Goal: Task Accomplishment & Management: Complete application form

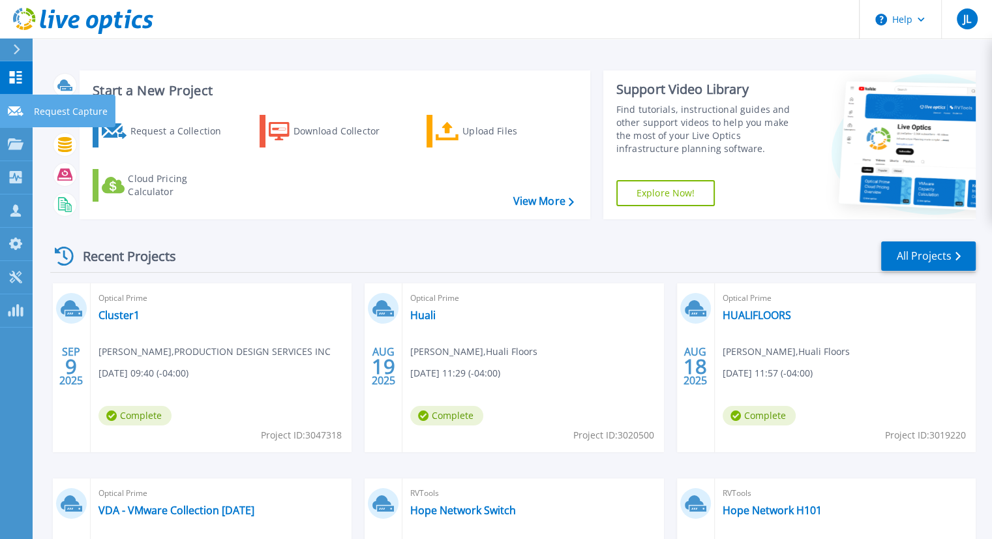
click at [22, 110] on icon at bounding box center [16, 111] width 16 height 10
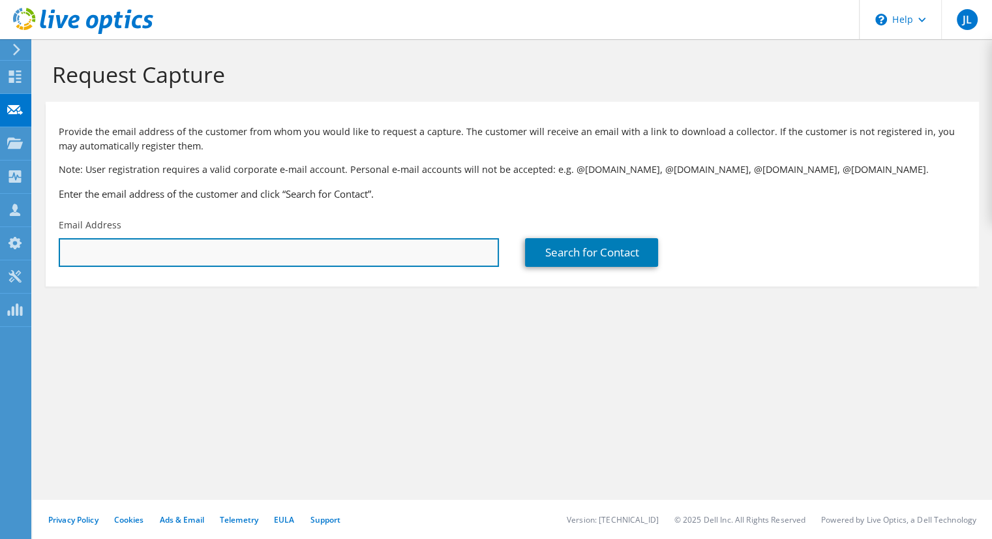
click at [267, 251] on input "text" at bounding box center [279, 252] width 440 height 29
paste input "gtrebian@csmanufacturing.us"
drag, startPoint x: 267, startPoint y: 251, endPoint x: 111, endPoint y: 263, distance: 156.3
click at [111, 263] on input "gtrebian@csmanufacturing.us" at bounding box center [279, 252] width 440 height 29
type input "gtrebian@csmanufacturing.us"
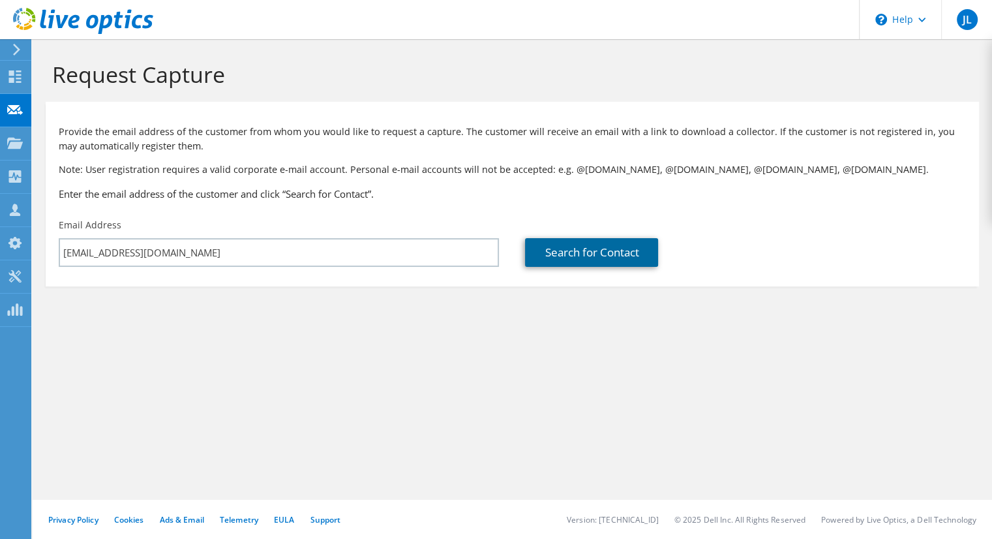
click at [566, 252] on link "Search for Contact" at bounding box center [591, 252] width 133 height 29
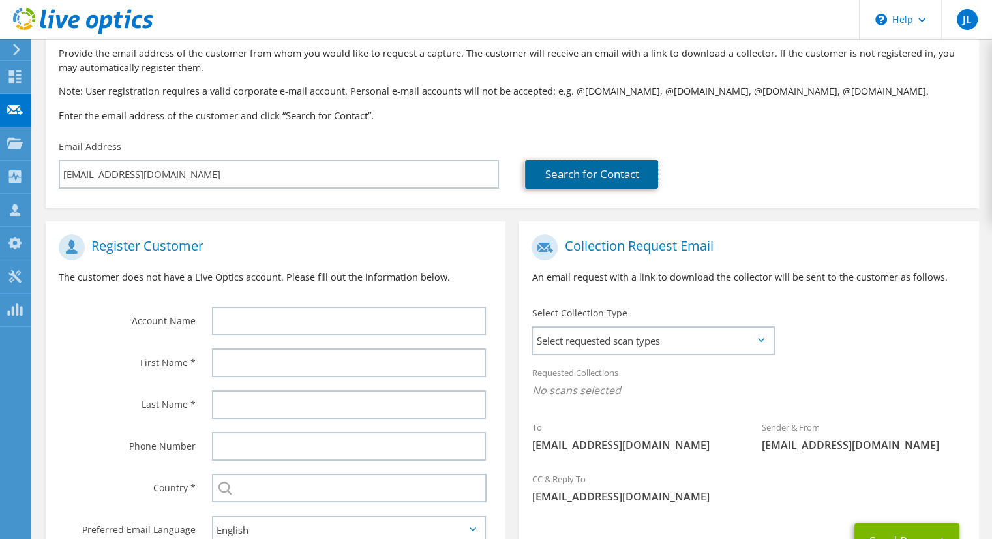
scroll to position [117, 0]
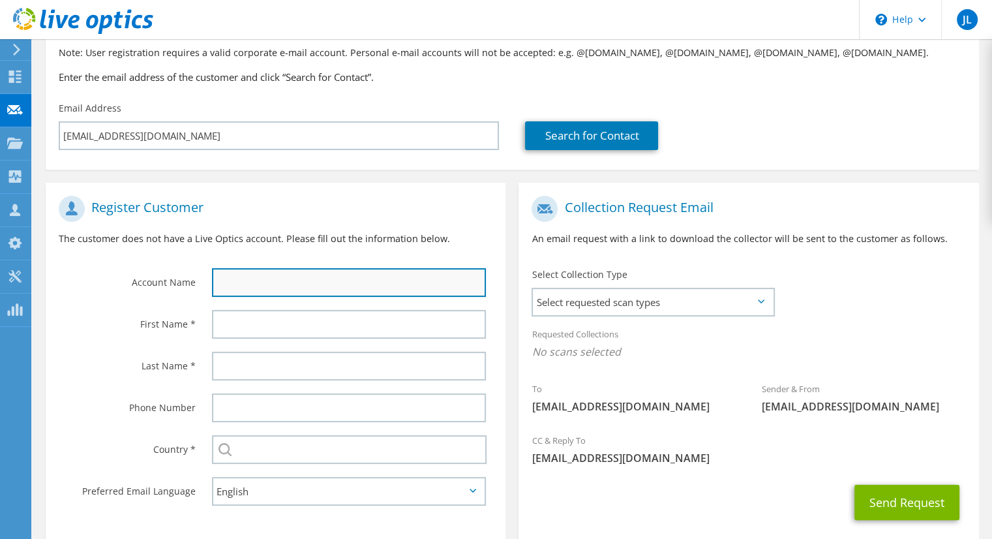
click at [358, 272] on input "text" at bounding box center [349, 282] width 274 height 29
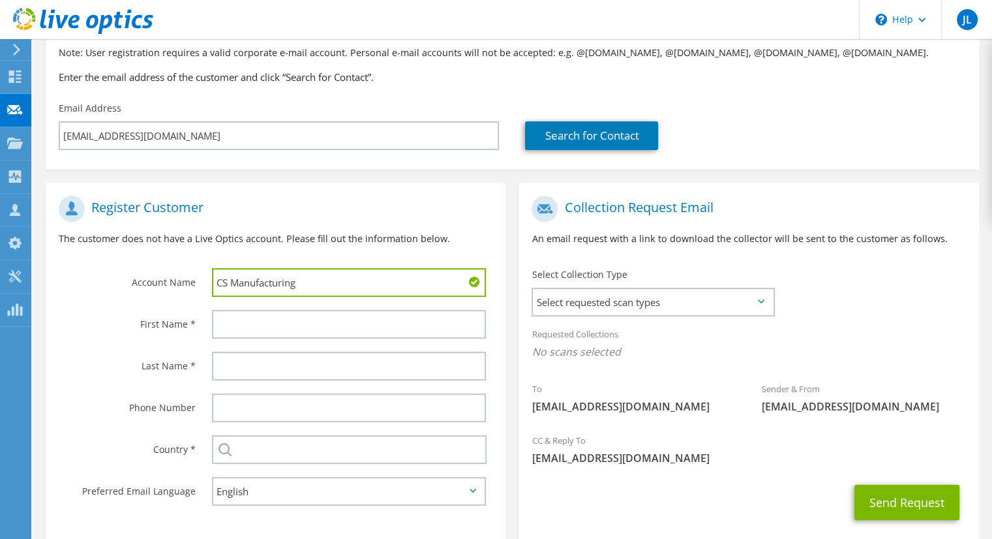
type input "CS Manufacturing"
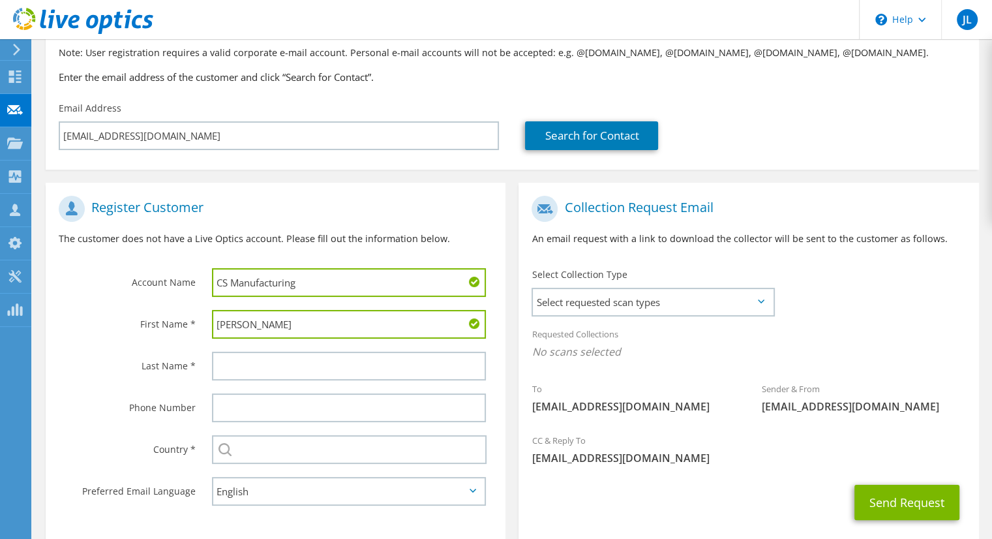
type input "Greg"
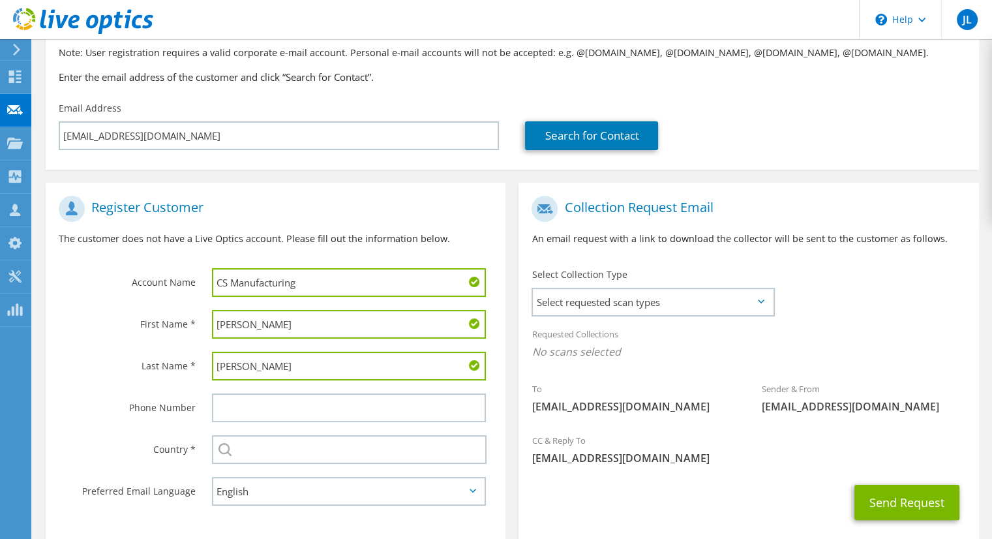
type input "Trebian"
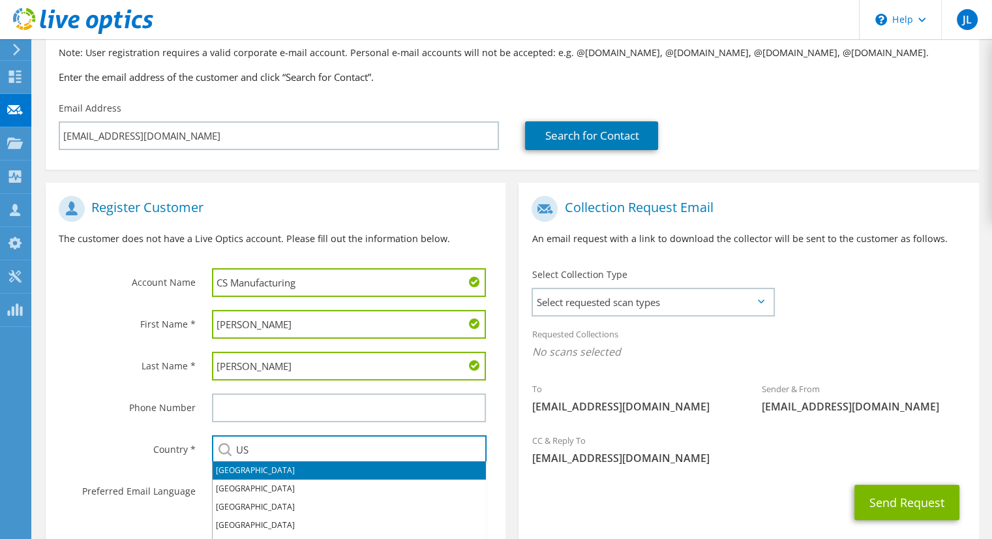
click at [249, 474] on li "United States" at bounding box center [349, 470] width 273 height 18
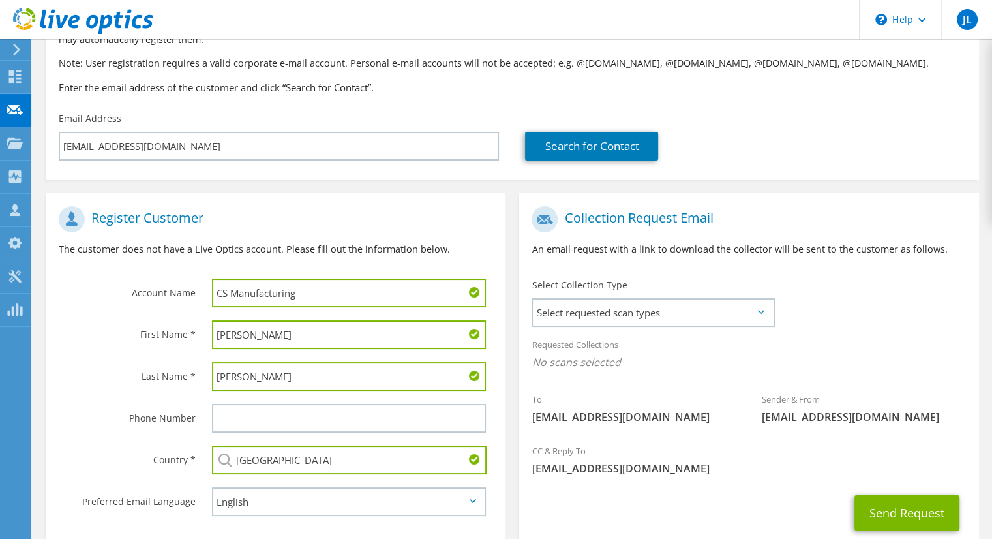
scroll to position [106, 0]
type input "United States"
click at [654, 312] on span "Select requested scan types" at bounding box center [653, 313] width 240 height 26
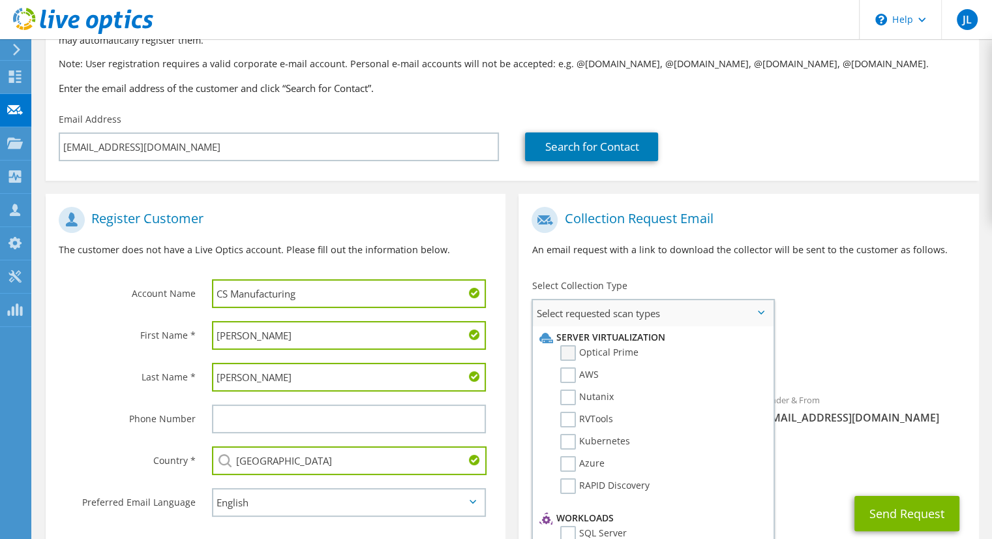
click at [569, 353] on label "Optical Prime" at bounding box center [599, 353] width 78 height 16
click at [0, 0] on input "Optical Prime" at bounding box center [0, 0] width 0 height 0
click at [802, 333] on div "Requested Collections No scans selected Optical Prime" at bounding box center [748, 357] width 460 height 52
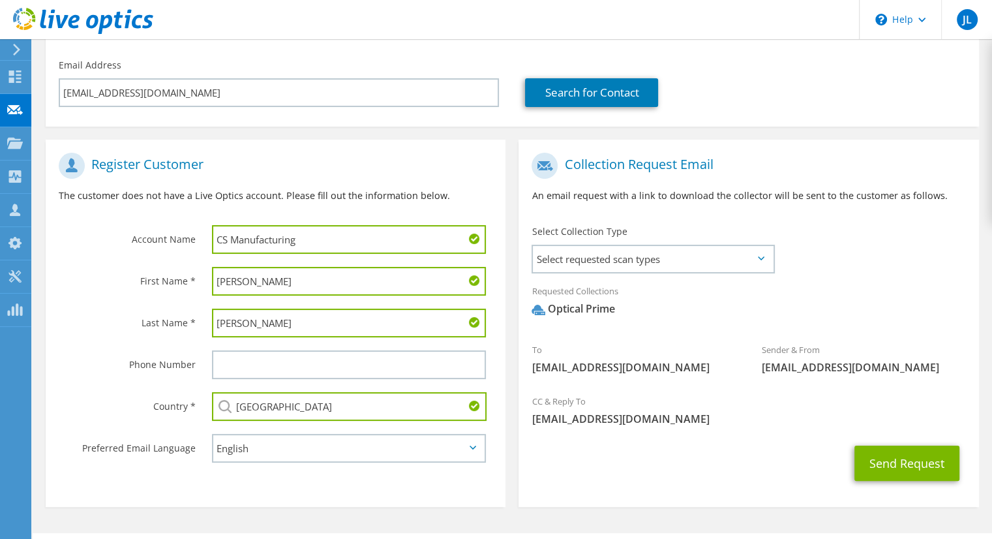
scroll to position [164, 0]
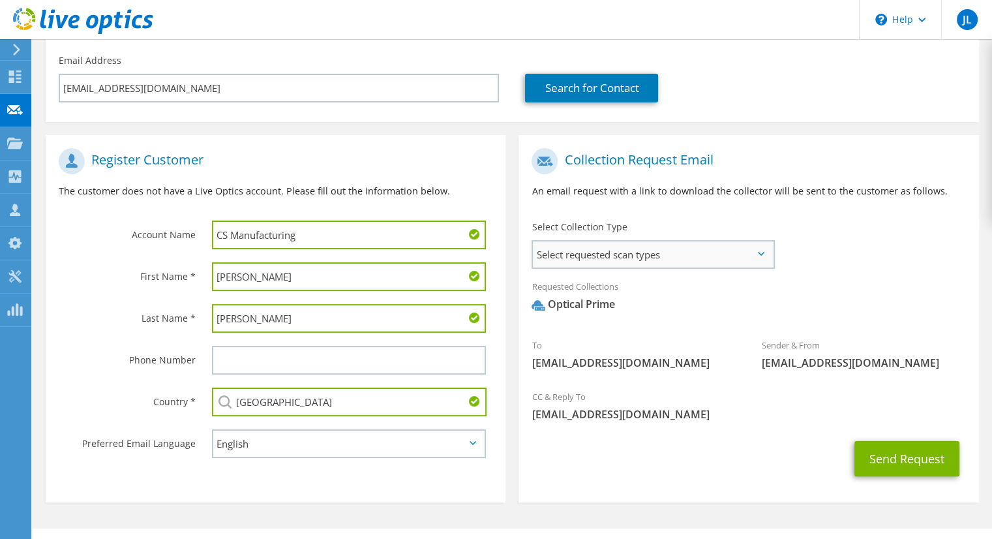
click at [600, 248] on span "Select requested scan types" at bounding box center [653, 254] width 240 height 26
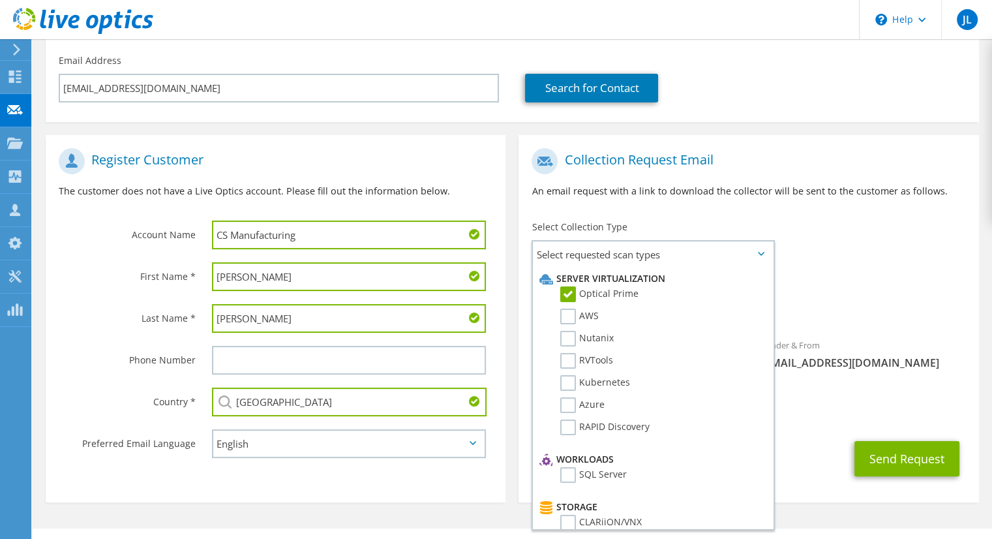
click at [842, 196] on p "An email request with a link to download the collector will be sent to the cust…" at bounding box center [748, 191] width 434 height 14
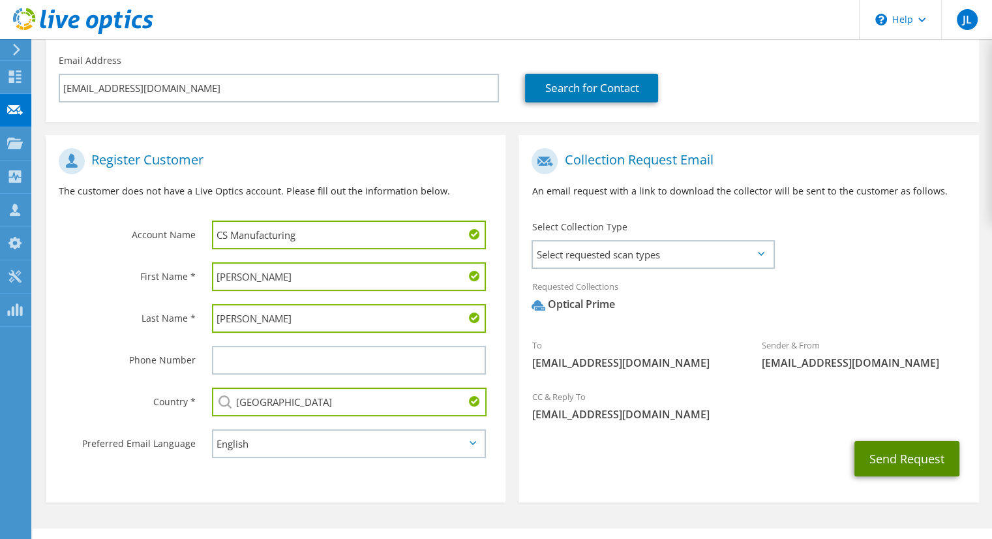
click at [889, 457] on button "Send Request" at bounding box center [906, 458] width 105 height 35
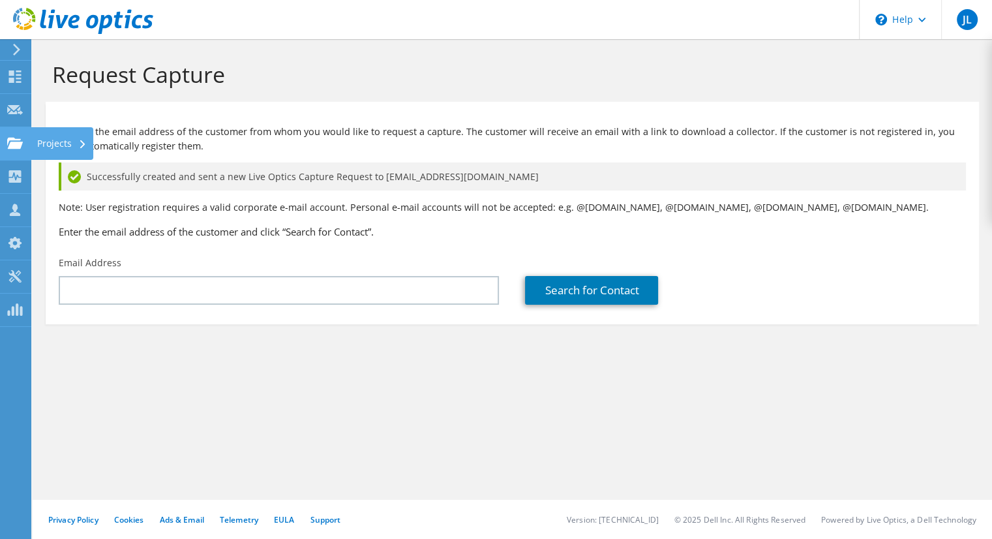
click at [17, 138] on use at bounding box center [15, 142] width 16 height 11
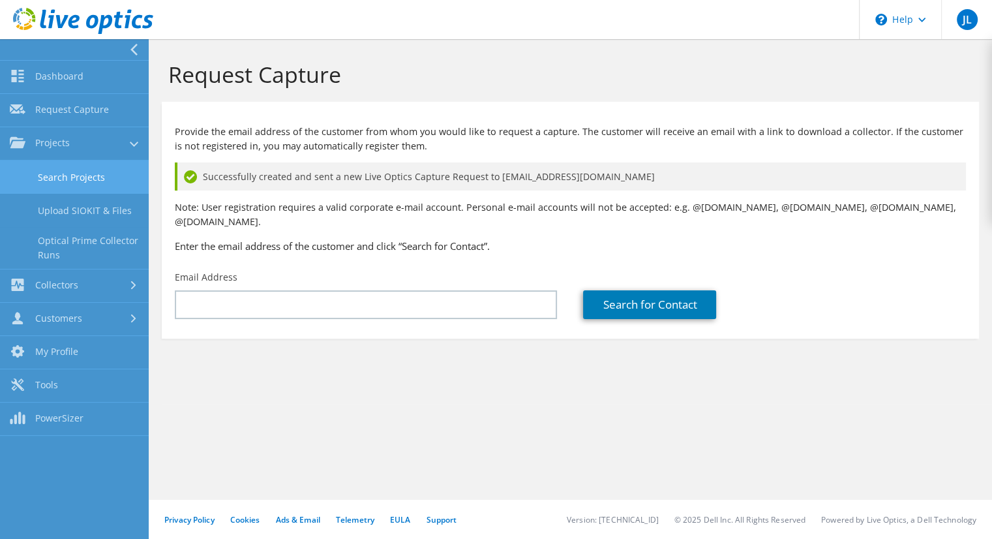
click at [63, 181] on link "Search Projects" at bounding box center [74, 176] width 149 height 33
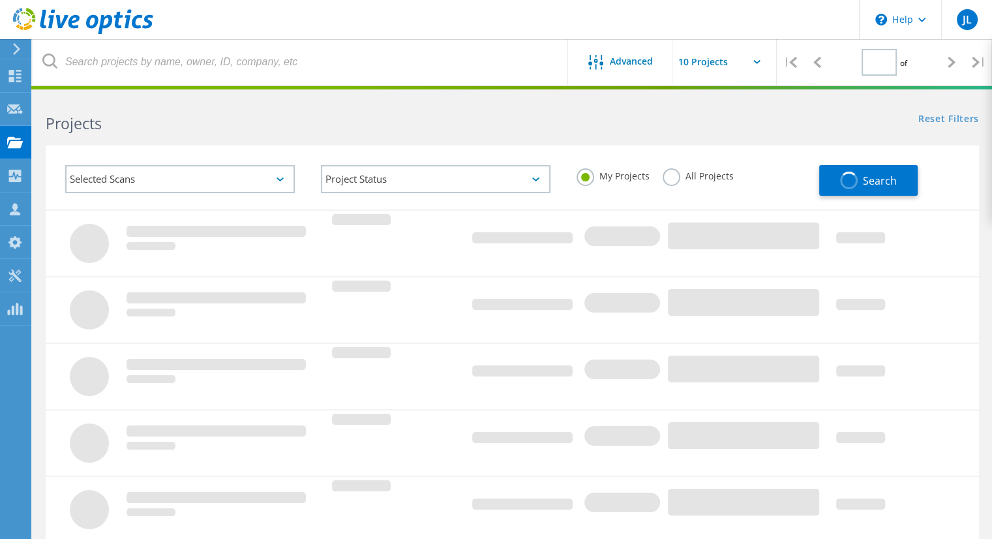
type input "1"
